Goal: Information Seeking & Learning: Understand process/instructions

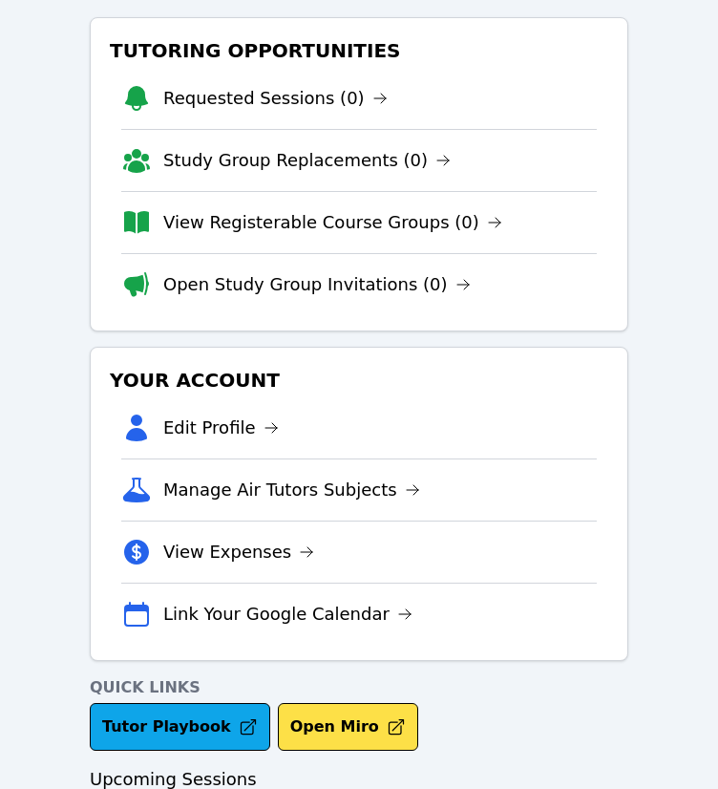
scroll to position [160, 0]
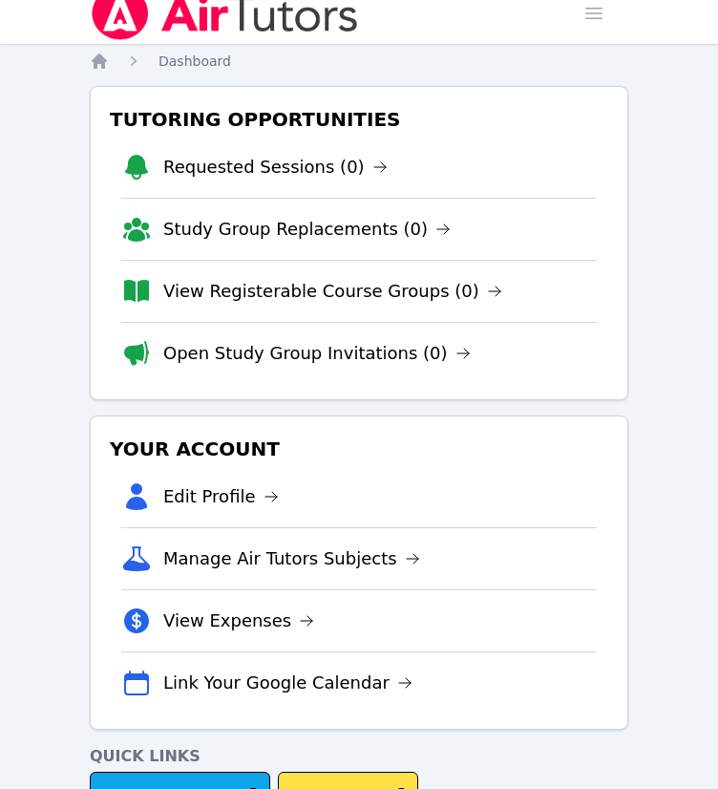
scroll to position [160, 0]
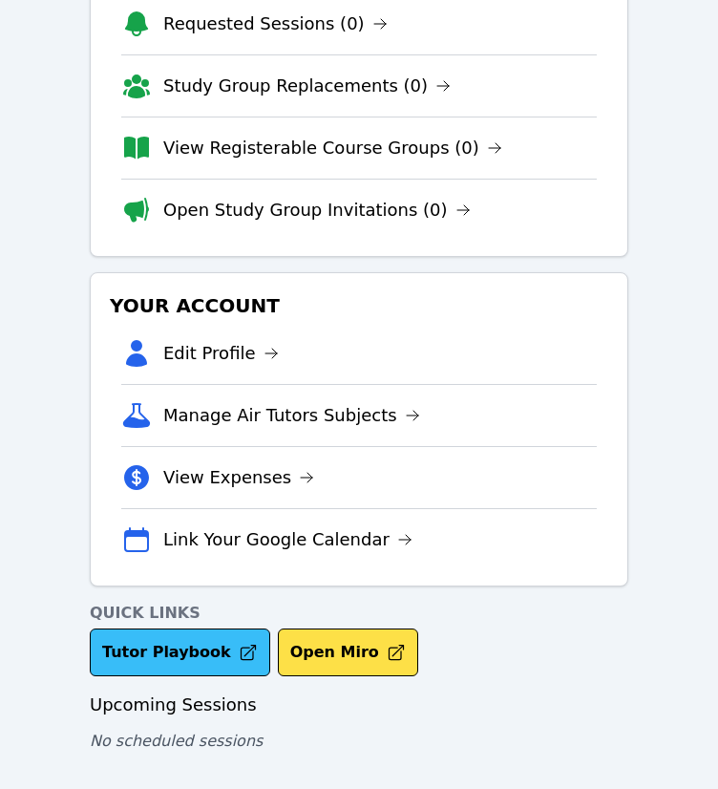
click at [205, 659] on link "Tutor Playbook" at bounding box center [180, 652] width 180 height 48
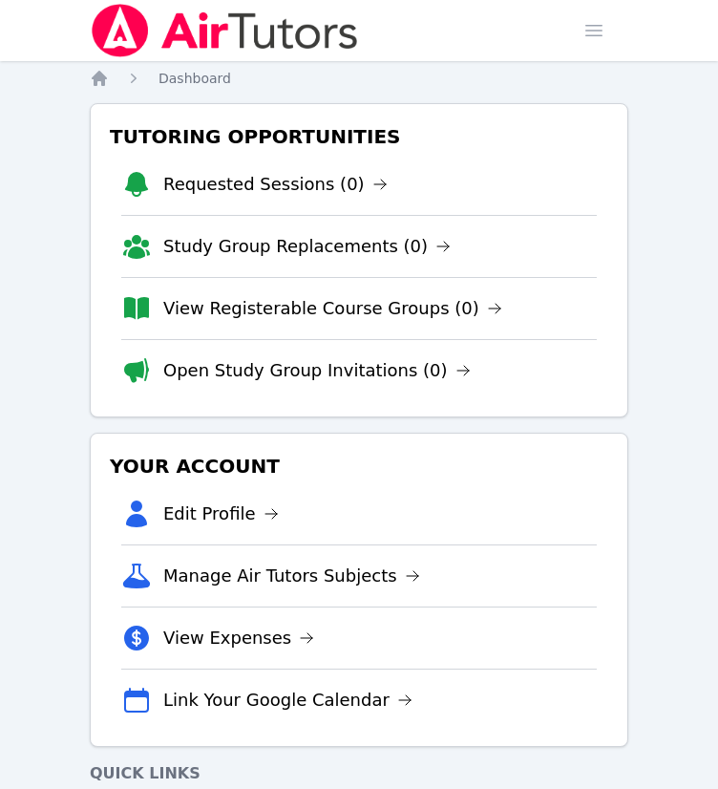
scroll to position [160, 0]
